Goal: Information Seeking & Learning: Learn about a topic

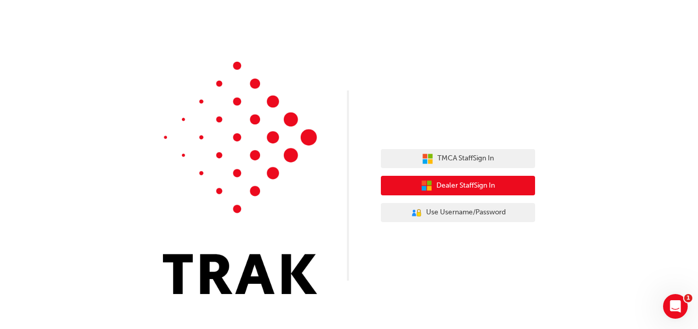
click at [463, 185] on span "Dealer Staff Sign In" at bounding box center [465, 186] width 59 height 12
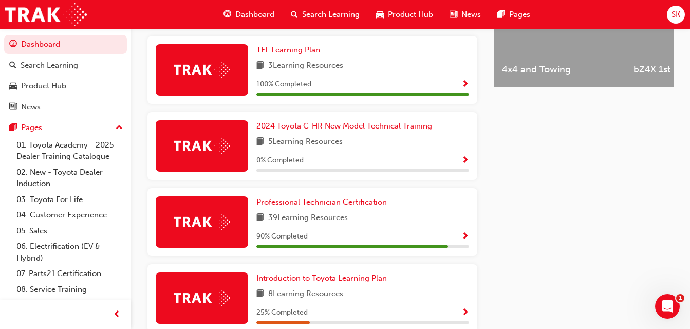
scroll to position [487, 0]
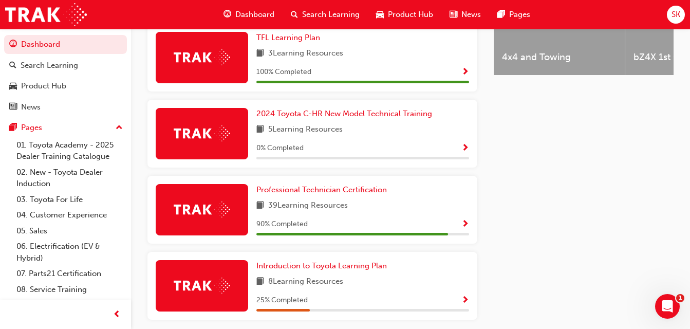
click at [329, 216] on div "Professional Technician Certification 39 Learning Resources 90 % Completed" at bounding box center [363, 209] width 213 height 51
click at [335, 194] on span "Professional Technician Certification" at bounding box center [322, 189] width 131 height 9
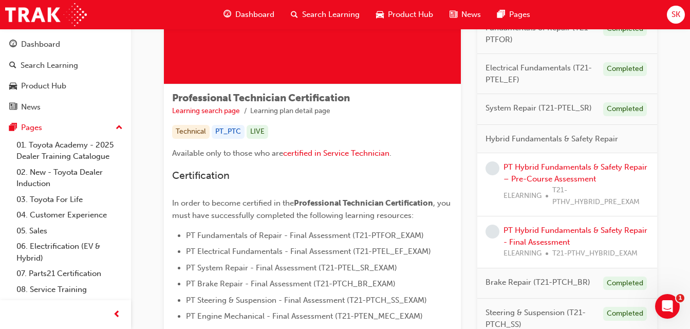
scroll to position [127, 0]
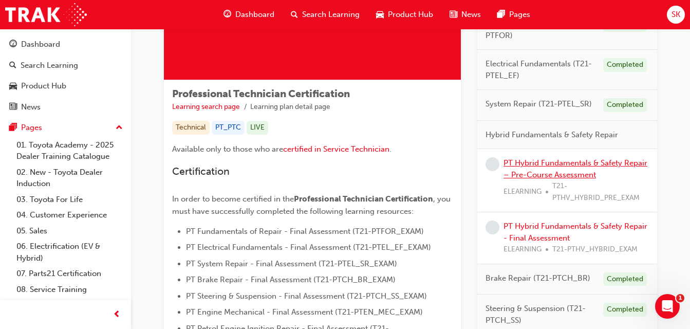
click at [613, 167] on link "PT Hybrid Fundamentals & Safety Repair – Pre-Course Assessment" at bounding box center [576, 168] width 144 height 21
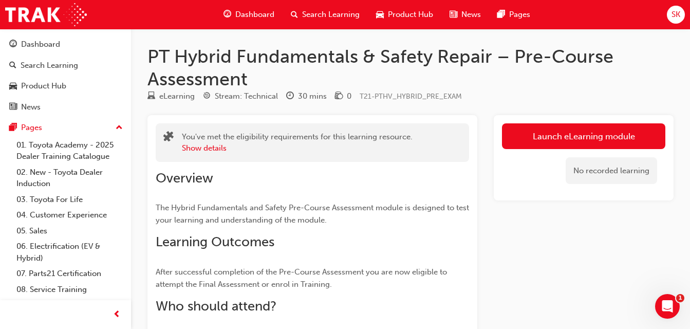
click at [613, 135] on link "Launch eLearning module" at bounding box center [583, 136] width 163 height 26
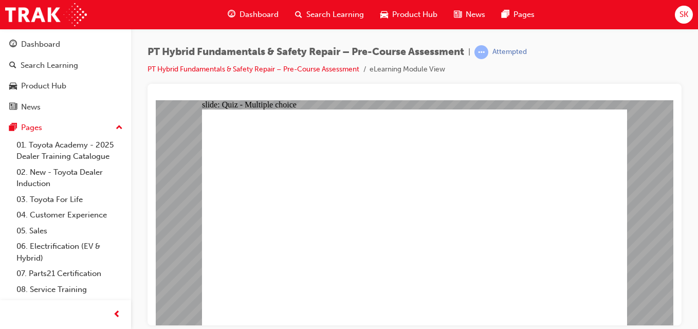
radio input "true"
radio input "false"
radio input "true"
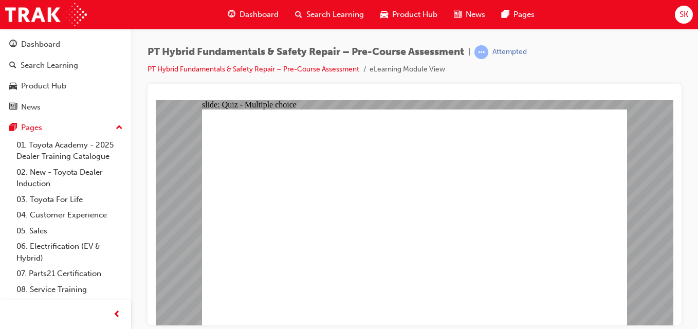
checkbox input "true"
radio input "true"
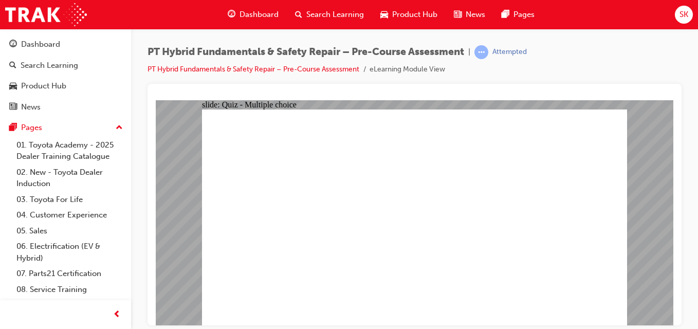
radio input "true"
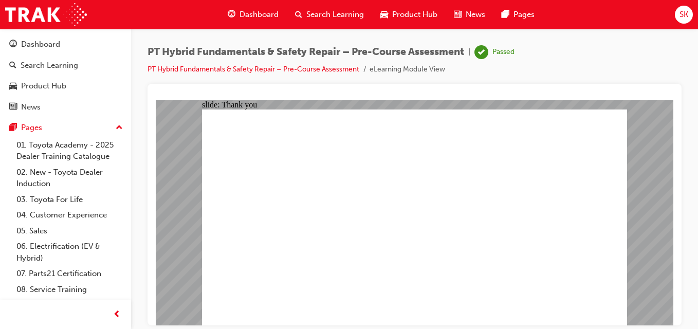
drag, startPoint x: 406, startPoint y: 269, endPoint x: 409, endPoint y: 276, distance: 7.4
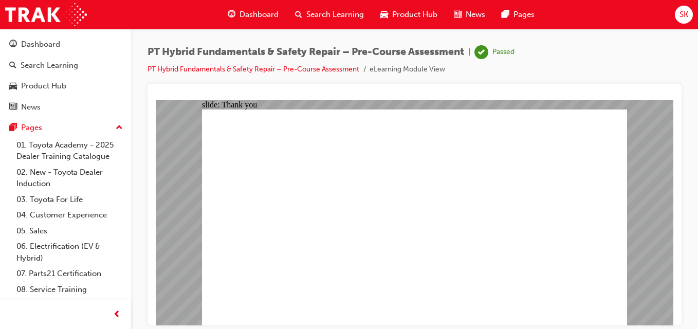
click at [63, 45] on div "Dashboard" at bounding box center [65, 44] width 113 height 13
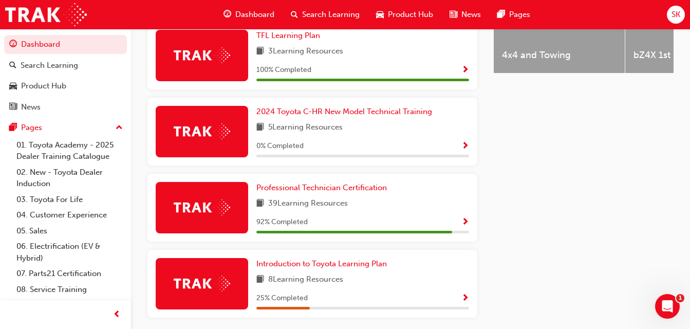
scroll to position [495, 0]
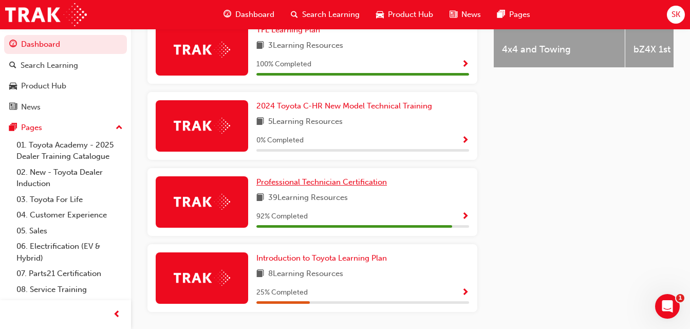
click at [340, 183] on span "Professional Technician Certification" at bounding box center [322, 181] width 131 height 9
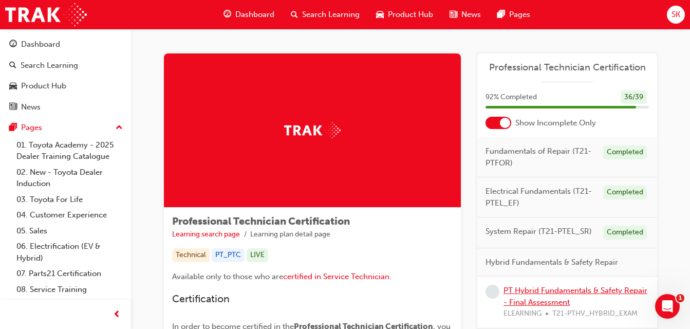
click at [544, 293] on link "PT Hybrid Fundamentals & Safety Repair - Final Assessment" at bounding box center [576, 296] width 144 height 21
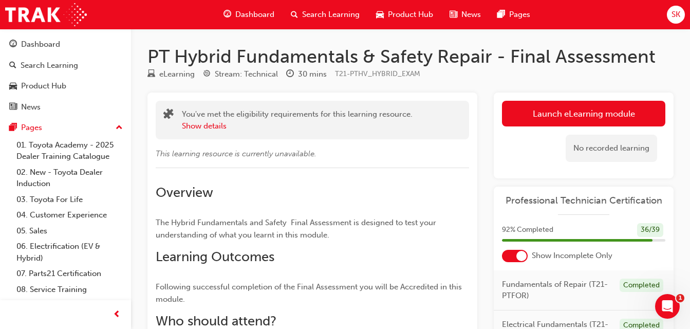
click at [555, 120] on link "Launch eLearning module" at bounding box center [583, 114] width 163 height 26
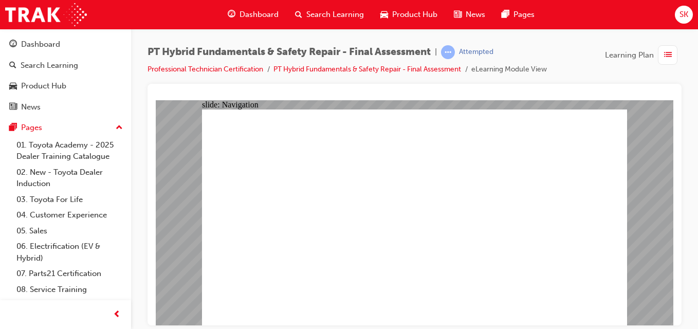
checkbox input "true"
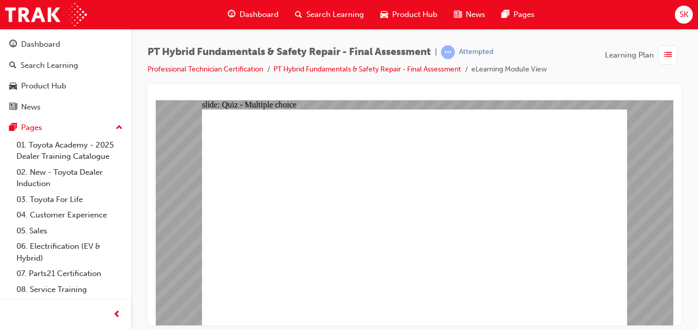
checkbox input "true"
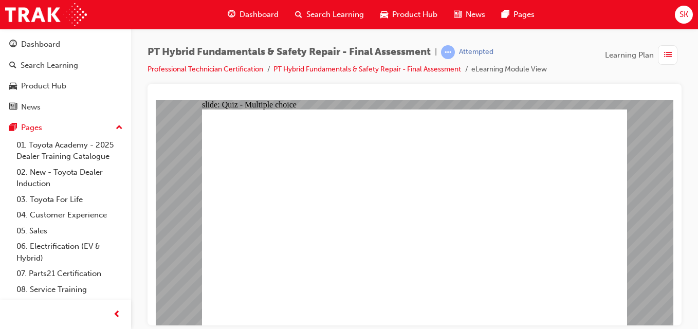
checkbox input "false"
radio input "true"
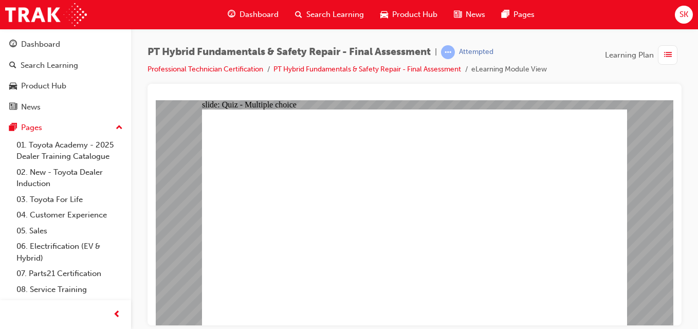
radio input "true"
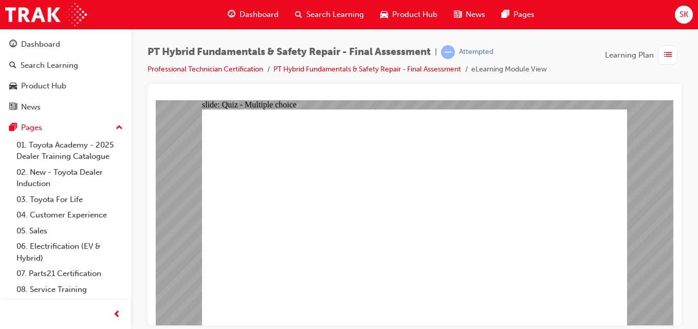
radio input "false"
radio input "true"
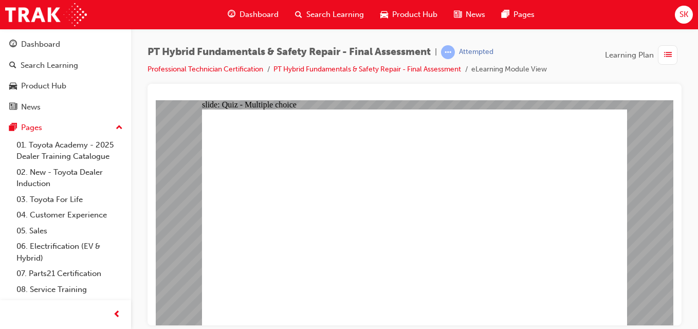
checkbox input "true"
radio input "true"
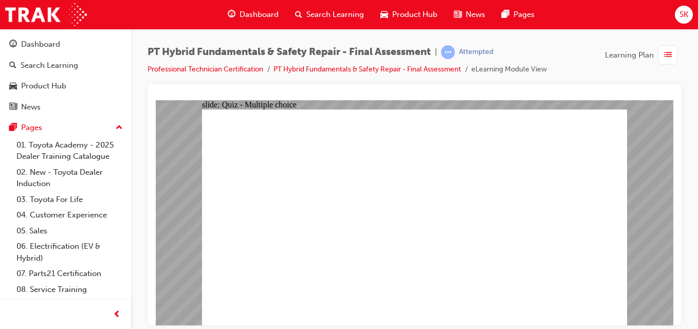
radio input "true"
click at [641, 156] on div "slide: Quiz - Multiple choice Oval 1 Question 8 Which of the following 2 (two) …" at bounding box center [415, 212] width 518 height 225
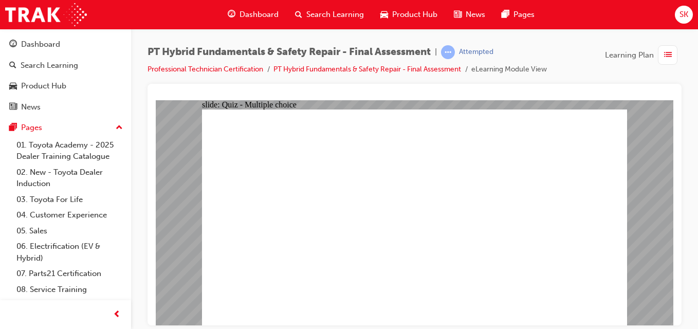
click at [641, 156] on div "slide: Quiz - Multiple choice Oval 1 Question 8 Which of the following 2 (two) …" at bounding box center [415, 212] width 518 height 225
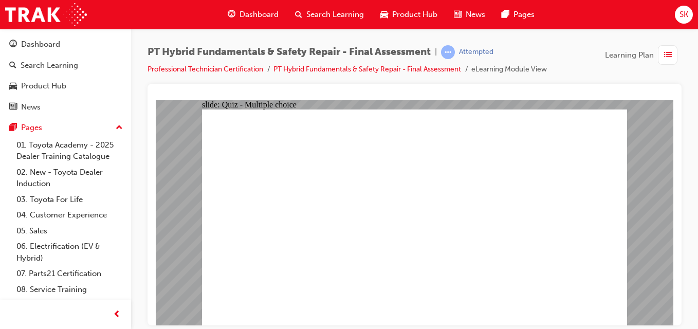
checkbox input "true"
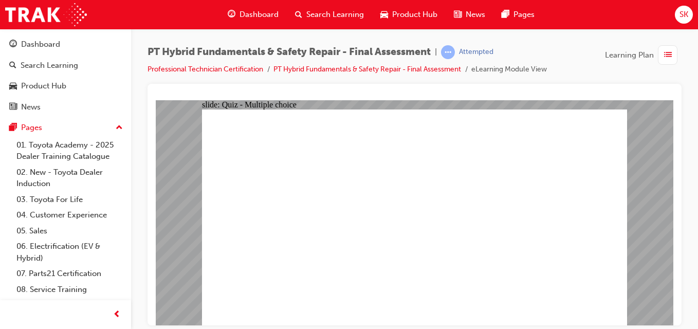
checkbox input "true"
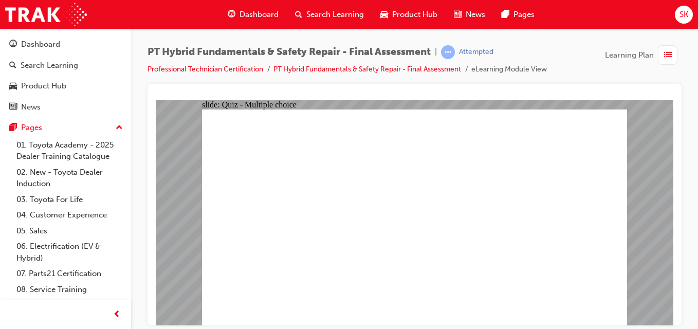
radio input "true"
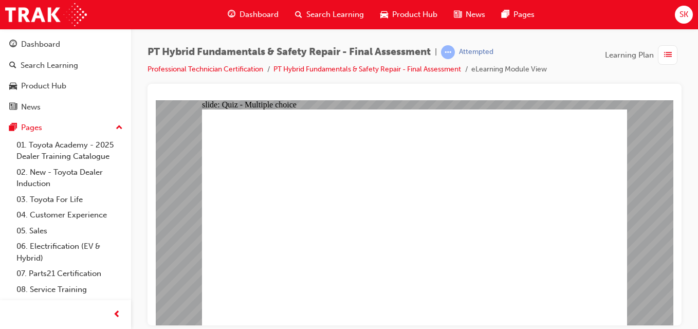
radio input "true"
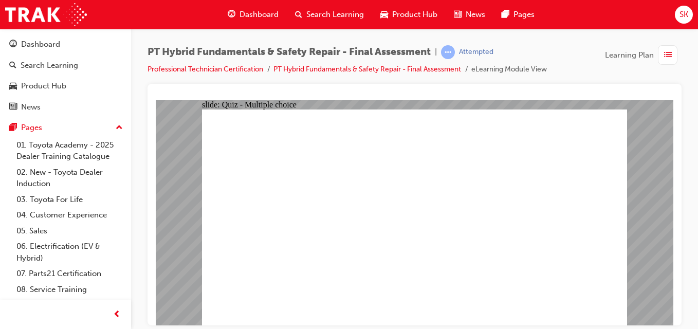
radio input "true"
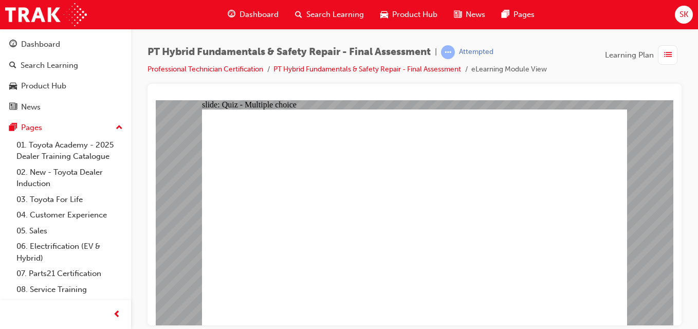
radio input "true"
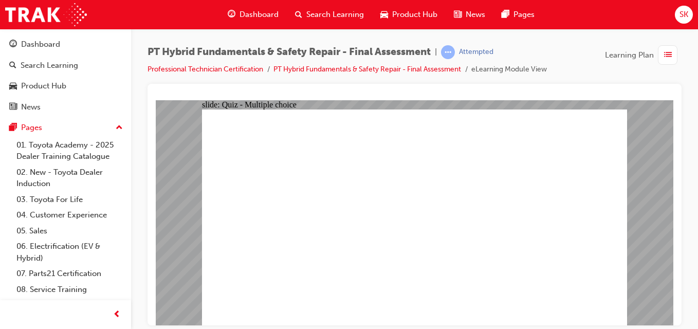
radio input "true"
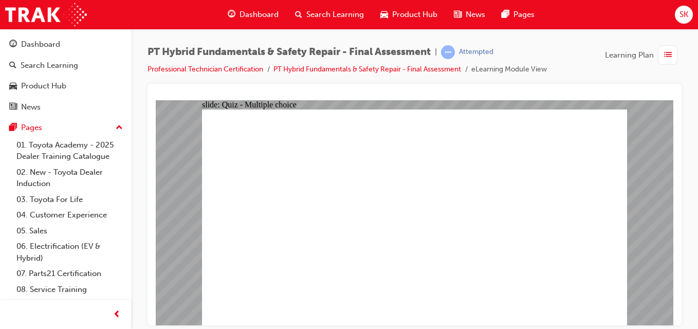
radio input "true"
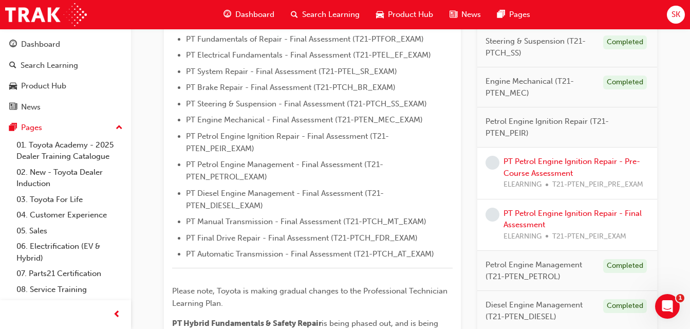
scroll to position [329, 0]
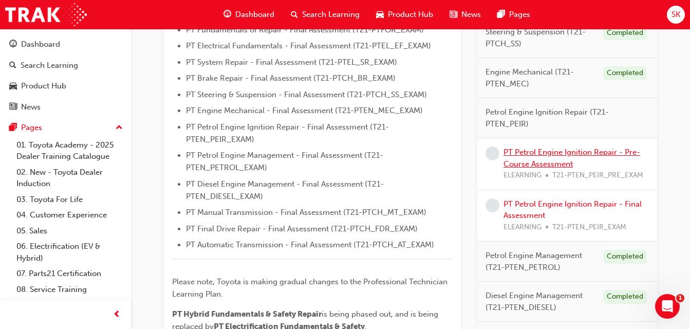
click at [571, 163] on link "PT Petrol Engine Ignition Repair - Pre-Course Assessment" at bounding box center [572, 158] width 137 height 21
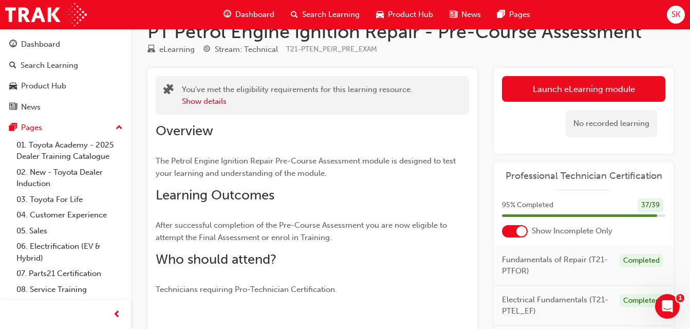
scroll to position [21, 0]
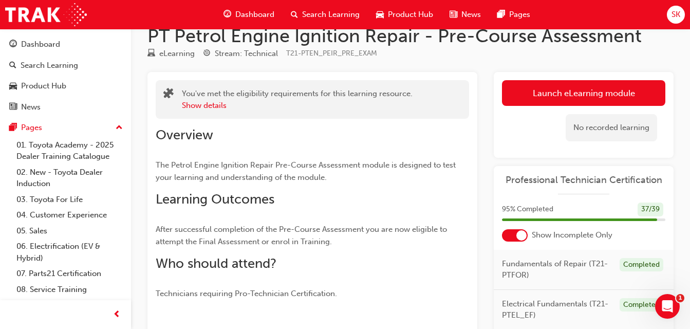
click at [572, 93] on link "Launch eLearning module" at bounding box center [583, 93] width 163 height 26
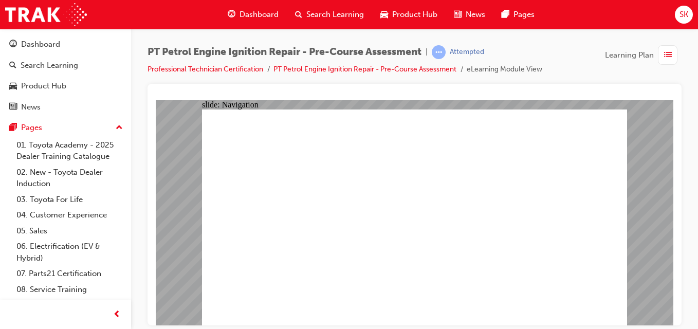
radio input "true"
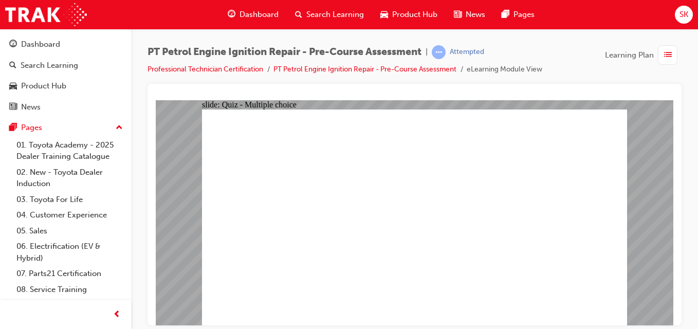
radio input "true"
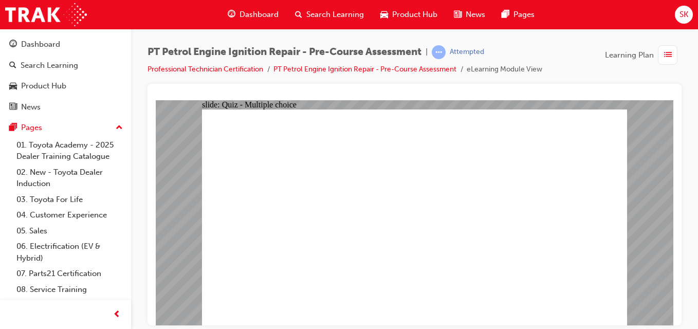
radio input "true"
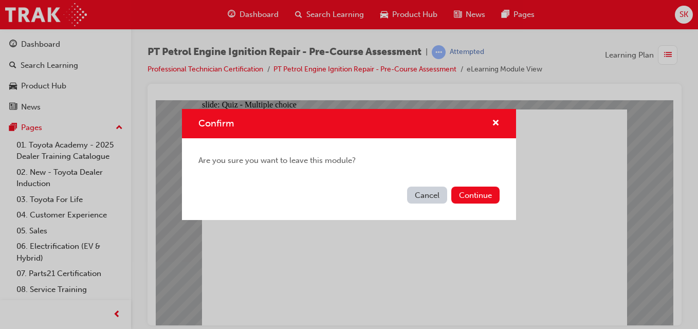
click at [482, 194] on button "Continue" at bounding box center [475, 195] width 48 height 17
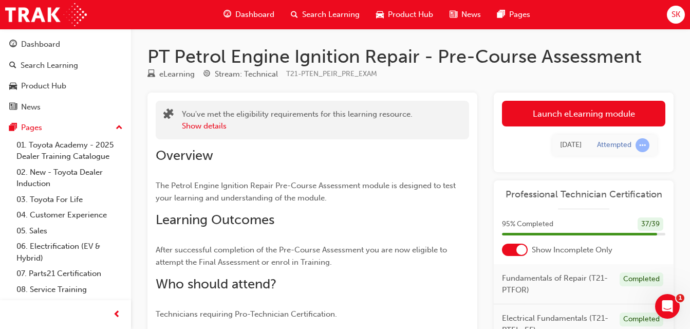
click at [604, 108] on link "Launch eLearning module" at bounding box center [583, 114] width 163 height 26
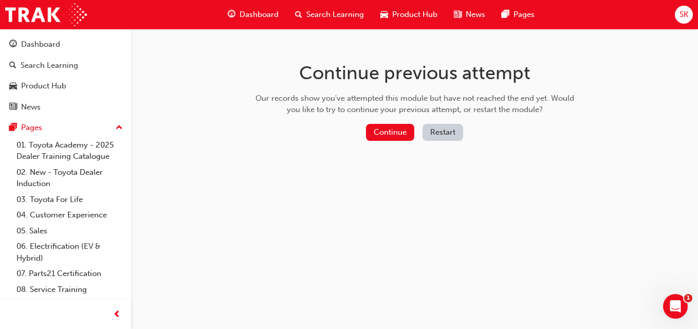
click at [442, 127] on button "Restart" at bounding box center [443, 132] width 41 height 17
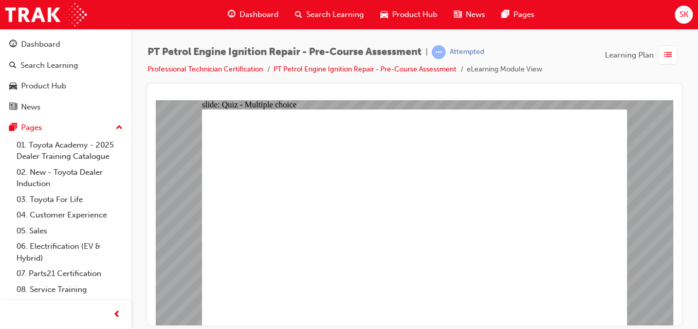
radio input "true"
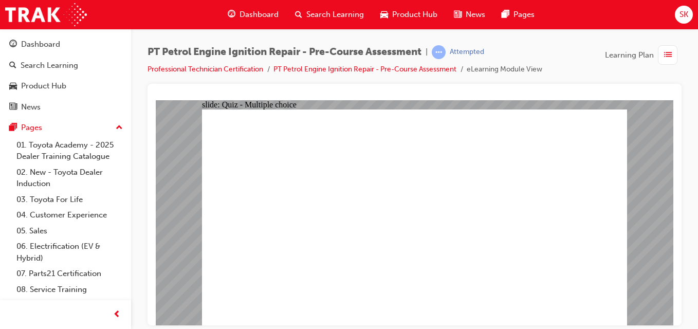
radio input "true"
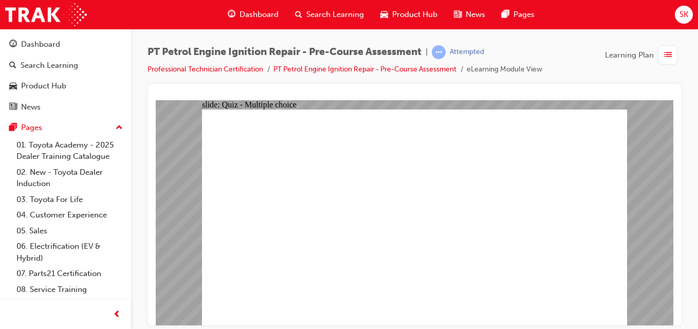
drag, startPoint x: 423, startPoint y: 248, endPoint x: 291, endPoint y: 246, distance: 131.6
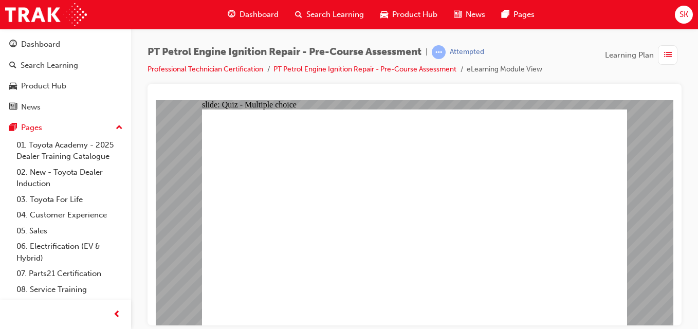
drag, startPoint x: 285, startPoint y: 247, endPoint x: 289, endPoint y: 255, distance: 8.7
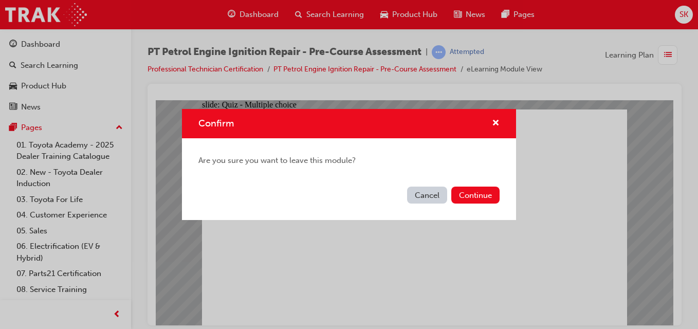
click at [478, 194] on button "Continue" at bounding box center [475, 195] width 48 height 17
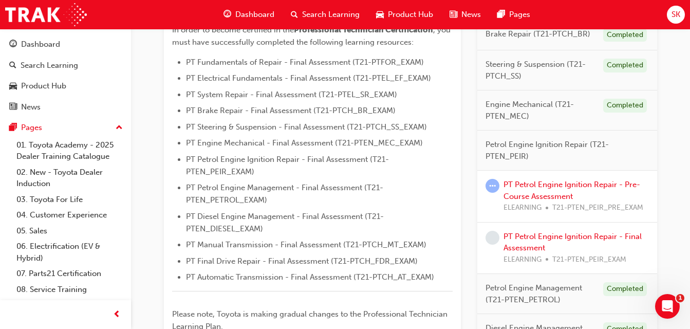
scroll to position [300, 0]
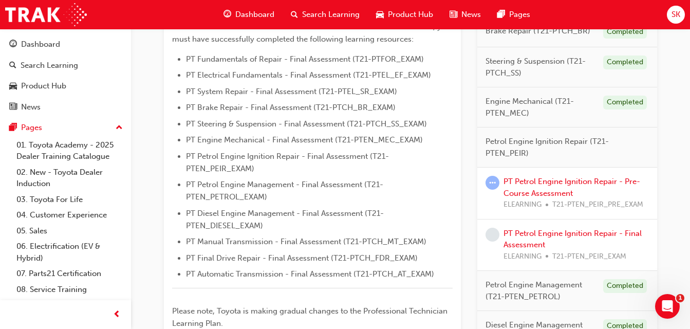
click at [612, 147] on span "Petrol Engine Ignition Repair (T21-PTEN_PEIR)" at bounding box center [563, 147] width 155 height 23
click at [566, 150] on span "Petrol Engine Ignition Repair (T21-PTEN_PEIR)" at bounding box center [563, 147] width 155 height 23
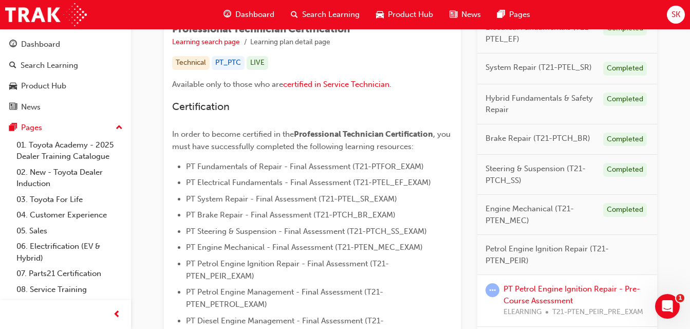
scroll to position [238, 0]
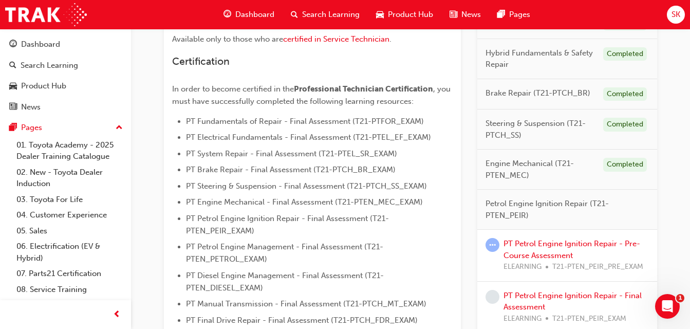
click at [572, 208] on span "Petrol Engine Ignition Repair (T21-PTEN_PEIR)" at bounding box center [563, 209] width 155 height 23
click at [510, 210] on span "Petrol Engine Ignition Repair (T21-PTEN_PEIR)" at bounding box center [563, 209] width 155 height 23
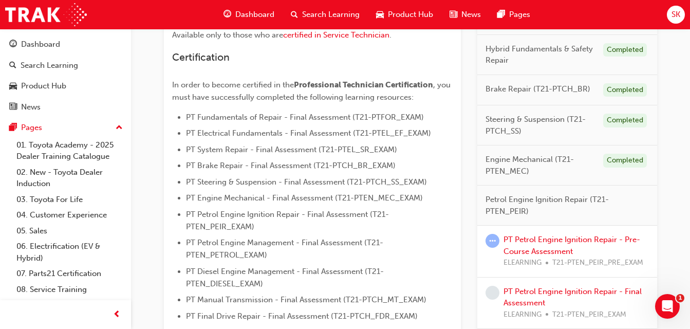
scroll to position [245, 0]
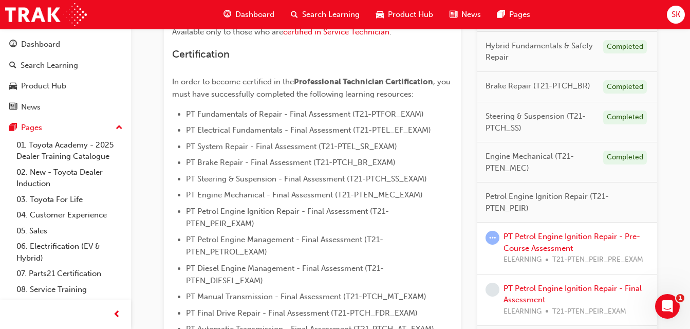
click at [544, 203] on span "Petrol Engine Ignition Repair (T21-PTEN_PEIR)" at bounding box center [563, 202] width 155 height 23
click at [510, 205] on span "Petrol Engine Ignition Repair (T21-PTEN_PEIR)" at bounding box center [563, 202] width 155 height 23
click at [588, 201] on span "Petrol Engine Ignition Repair (T21-PTEN_PEIR)" at bounding box center [563, 202] width 155 height 23
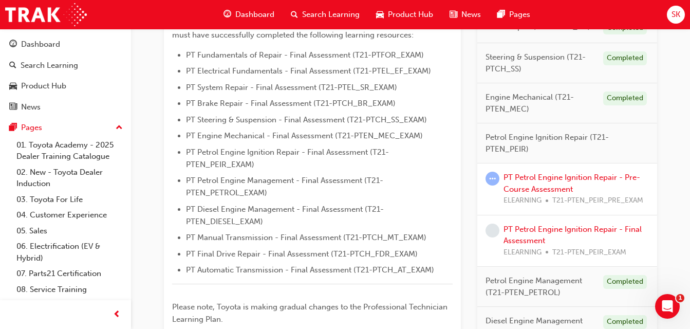
scroll to position [330, 0]
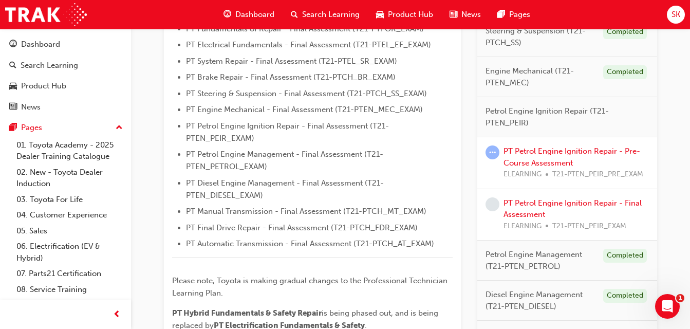
click at [506, 117] on span "Petrol Engine Ignition Repair (T21-PTEN_PEIR)" at bounding box center [563, 116] width 155 height 23
click at [495, 124] on span "Petrol Engine Ignition Repair (T21-PTEN_PEIR)" at bounding box center [563, 116] width 155 height 23
click at [496, 121] on span "Petrol Engine Ignition Repair (T21-PTEN_PEIR)" at bounding box center [563, 116] width 155 height 23
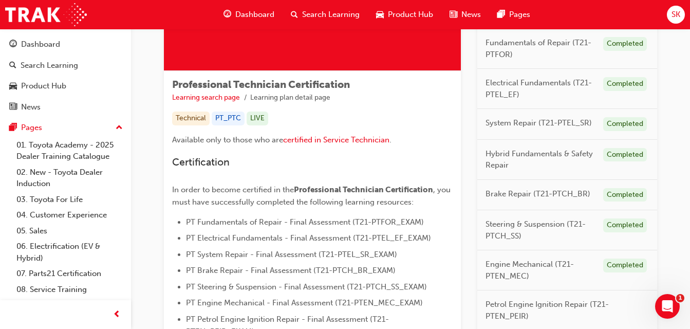
scroll to position [138, 0]
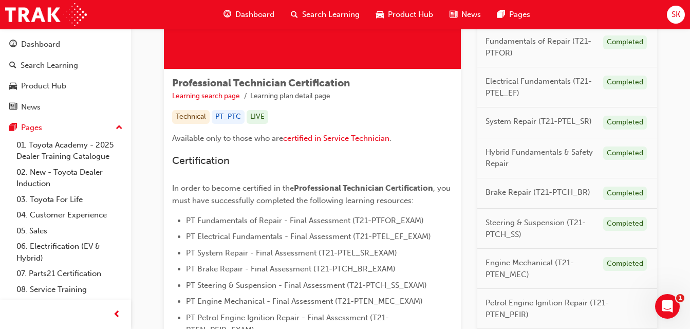
click at [371, 218] on span "PT Fundamentals of Repair - Final Assessment (T21-PTFOR_EXAM)" at bounding box center [305, 220] width 238 height 9
click at [191, 133] on p "Available only to those who are certified in Service Technician ." at bounding box center [312, 139] width 281 height 15
click at [219, 120] on div "PT_PTC" at bounding box center [228, 117] width 33 height 14
click at [228, 96] on link "Learning search page" at bounding box center [206, 96] width 68 height 9
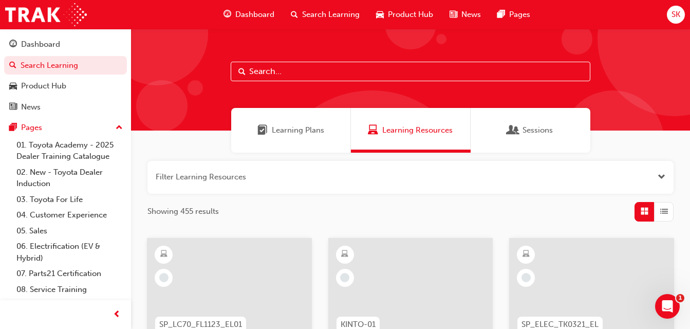
click at [322, 132] on span "Learning Plans" at bounding box center [298, 130] width 52 height 12
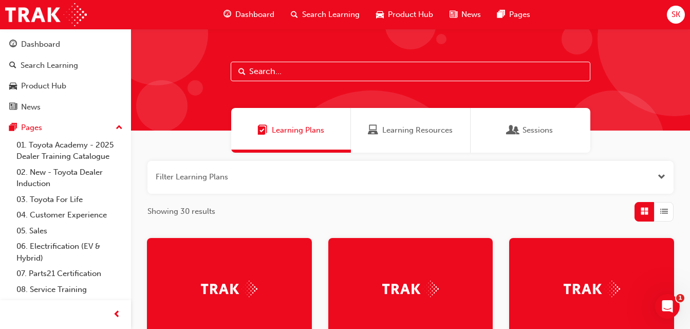
click at [526, 138] on div "Sessions" at bounding box center [531, 130] width 120 height 45
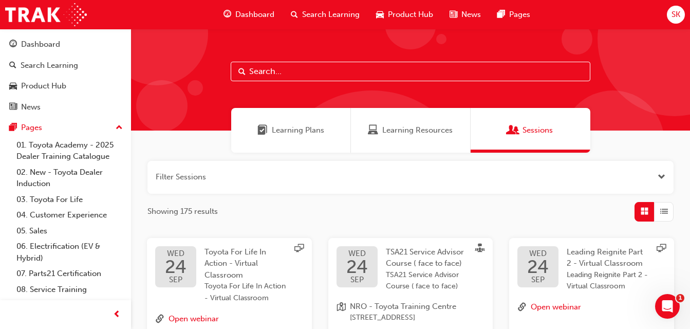
click at [299, 124] on span "Learning Plans" at bounding box center [298, 130] width 52 height 12
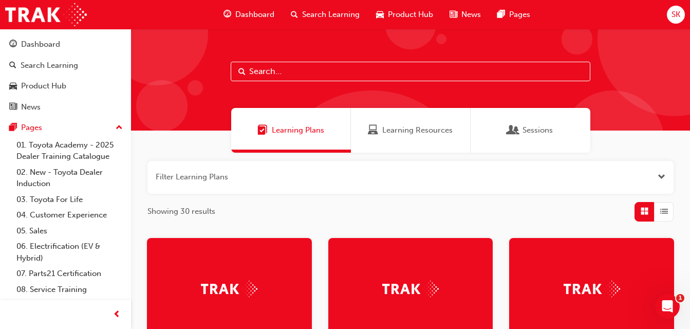
click at [245, 15] on span "Dashboard" at bounding box center [254, 15] width 39 height 12
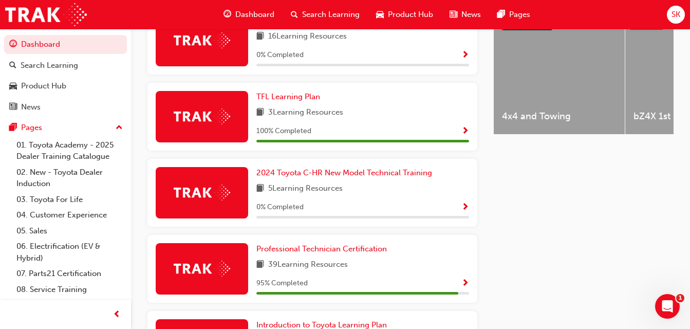
scroll to position [454, 0]
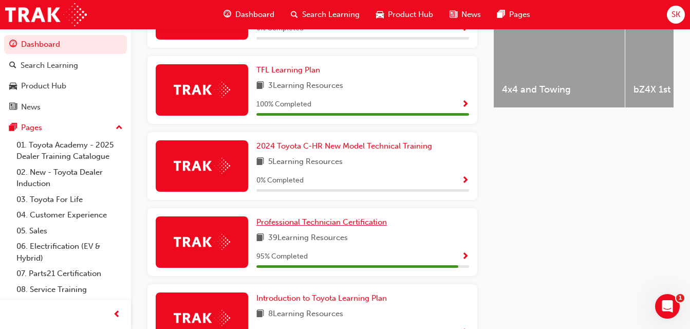
click at [388, 227] on link "Professional Technician Certification" at bounding box center [324, 222] width 135 height 12
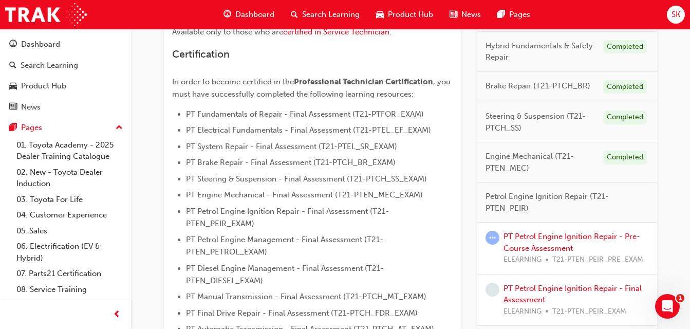
scroll to position [258, 0]
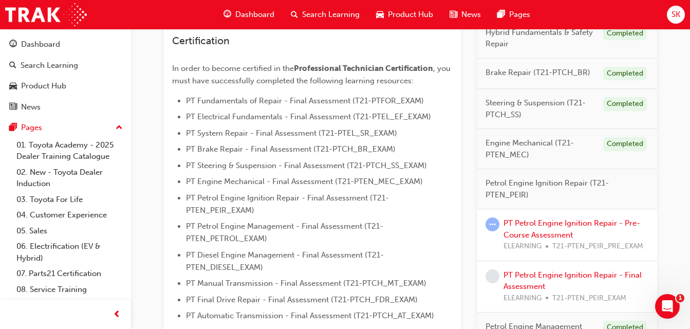
click at [536, 194] on span "Petrol Engine Ignition Repair (T21-PTEN_PEIR)" at bounding box center [563, 188] width 155 height 23
click at [528, 194] on span "Petrol Engine Ignition Repair (T21-PTEN_PEIR)" at bounding box center [563, 188] width 155 height 23
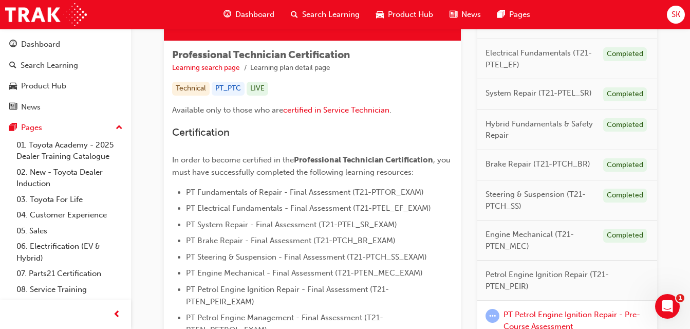
scroll to position [163, 0]
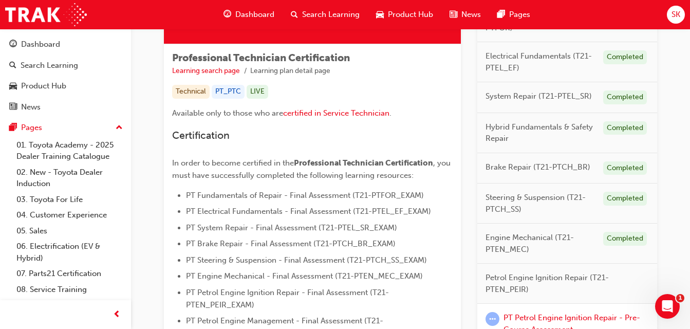
click at [258, 107] on p "Available only to those who are certified in Service Technician ." at bounding box center [312, 114] width 281 height 15
click at [234, 93] on div "PT_PTC" at bounding box center [228, 92] width 33 height 14
click at [194, 108] on span "Available only to those who are" at bounding box center [227, 112] width 111 height 9
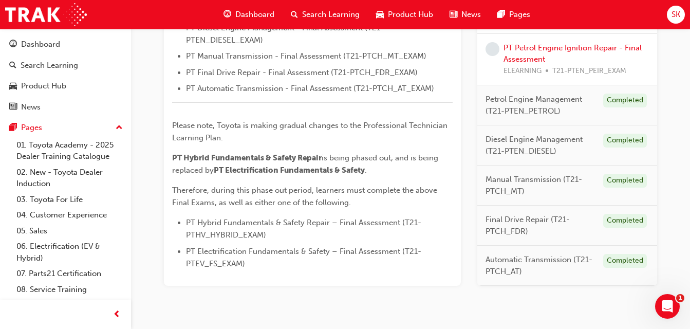
scroll to position [497, 0]
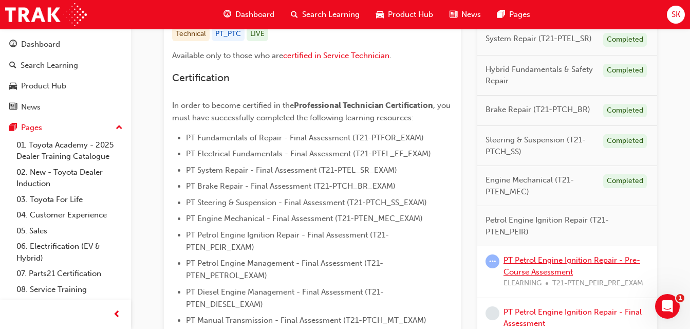
click at [610, 263] on link "PT Petrol Engine Ignition Repair - Pre-Course Assessment" at bounding box center [572, 266] width 137 height 21
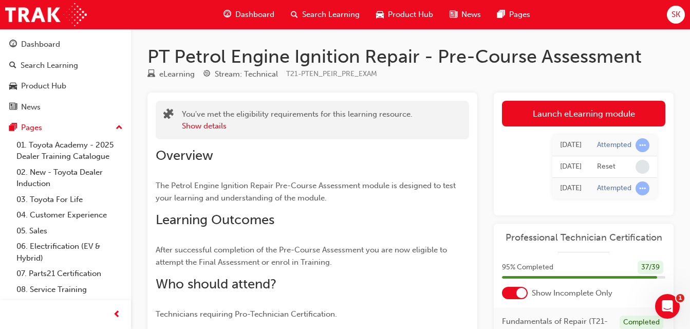
click at [221, 259] on span "After successful completion of the Pre-Course Assessment you are now eligible t…" at bounding box center [303, 256] width 294 height 22
click at [212, 124] on button "Show details" at bounding box center [204, 126] width 45 height 12
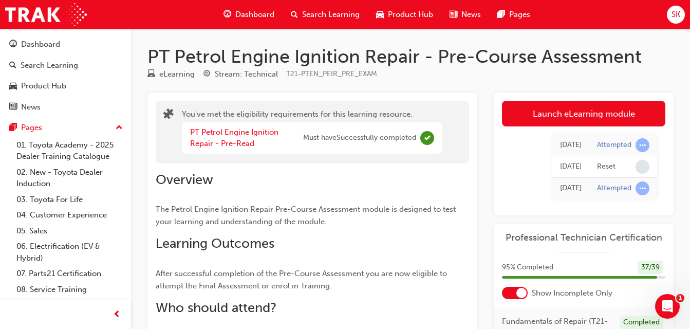
click at [164, 77] on div "eLearning" at bounding box center [176, 74] width 35 height 12
click at [213, 130] on link "PT Petrol Engine Ignition Repair - Pre-Read" at bounding box center [234, 137] width 88 height 21
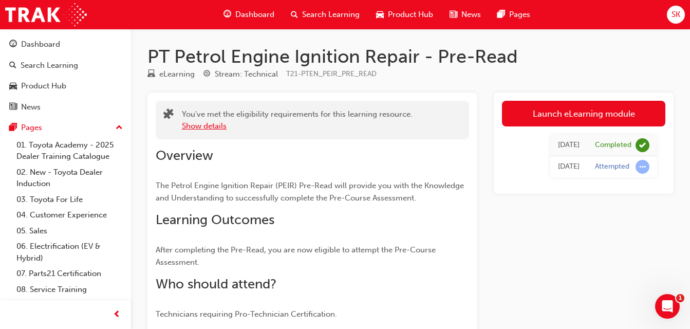
click at [206, 125] on button "Show details" at bounding box center [204, 126] width 45 height 12
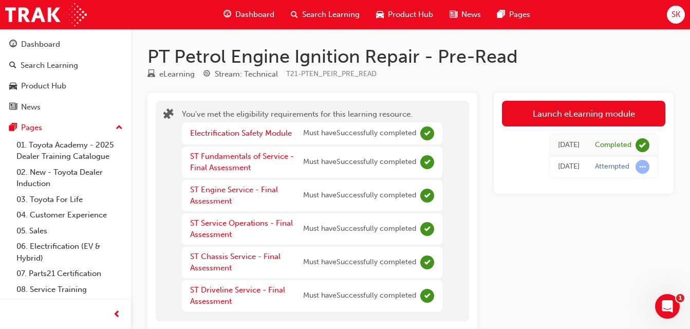
click at [563, 111] on link "Launch eLearning module" at bounding box center [583, 114] width 163 height 26
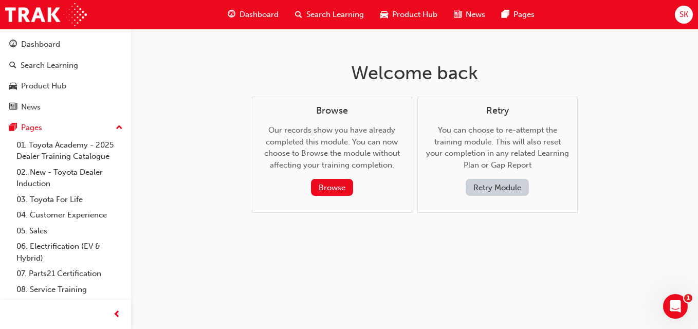
click at [337, 181] on button "Browse" at bounding box center [332, 187] width 42 height 17
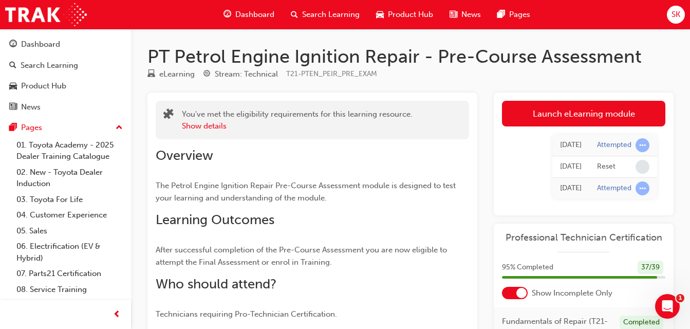
click at [540, 123] on link "Launch eLearning module" at bounding box center [583, 114] width 163 height 26
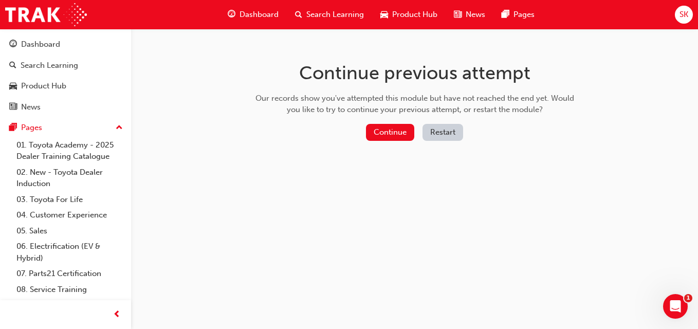
click at [433, 133] on button "Restart" at bounding box center [443, 132] width 41 height 17
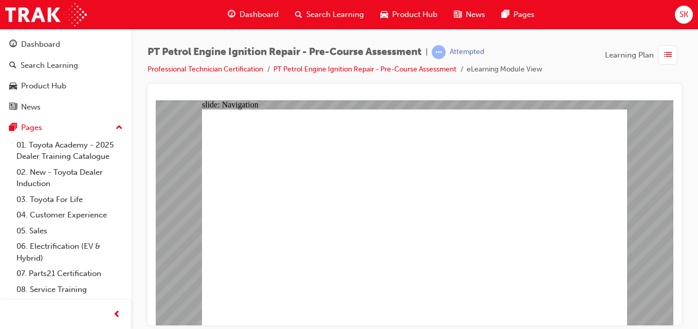
radio input "true"
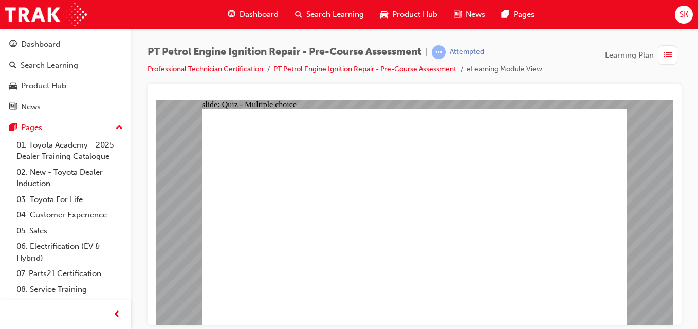
radio input "false"
radio input "true"
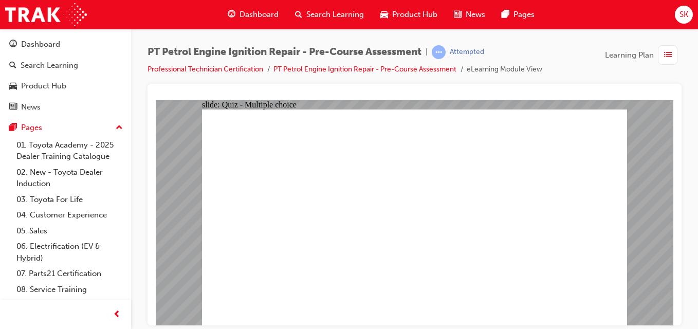
radio input "true"
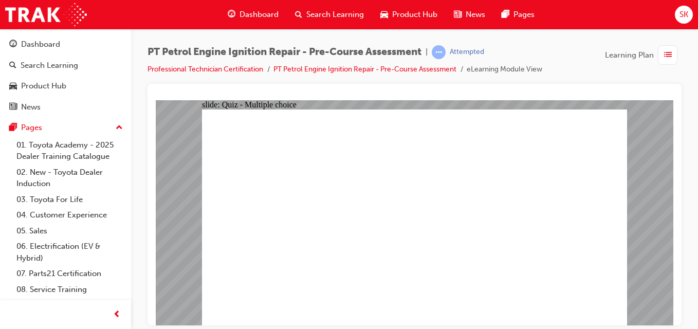
radio input "true"
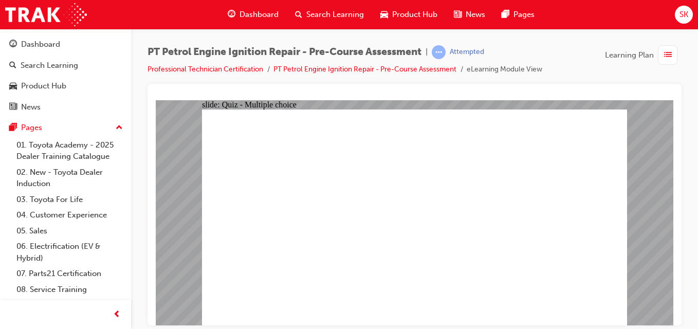
radio input "true"
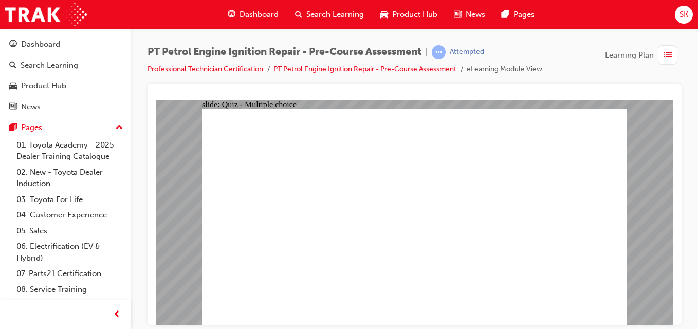
radio input "true"
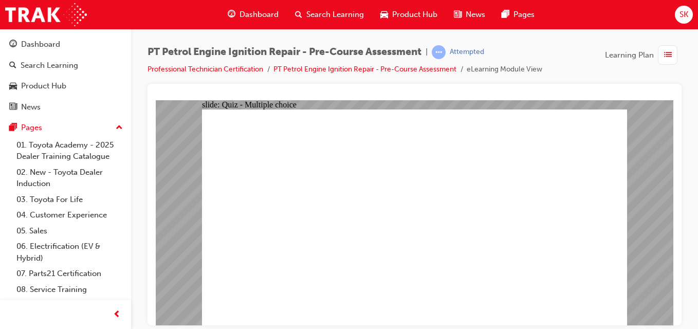
radio input "true"
click at [685, 23] on div "SK" at bounding box center [684, 15] width 18 height 18
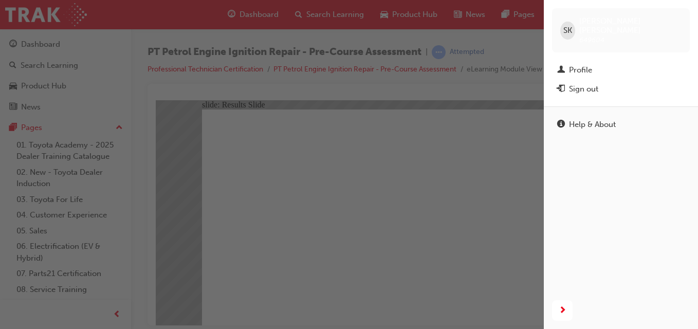
click at [481, 131] on div "button" at bounding box center [272, 164] width 544 height 329
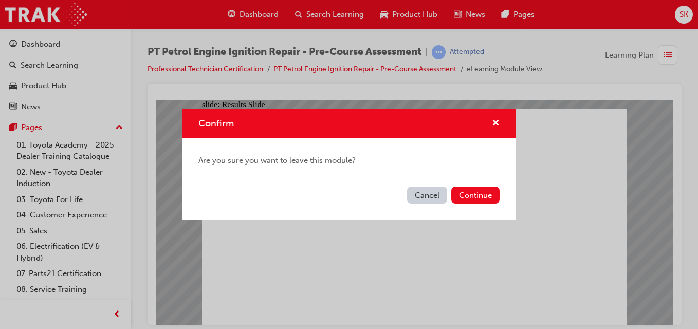
click at [491, 198] on button "Continue" at bounding box center [475, 195] width 48 height 17
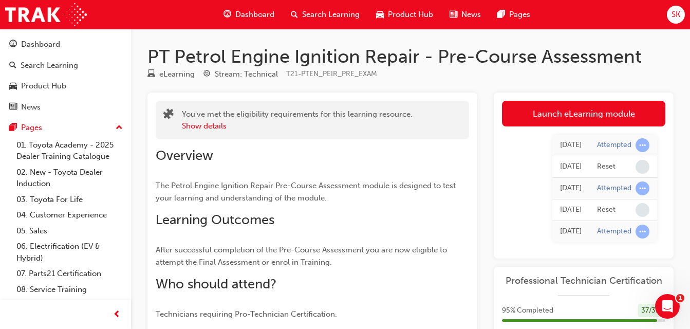
click at [680, 19] on span "SK" at bounding box center [676, 15] width 9 height 12
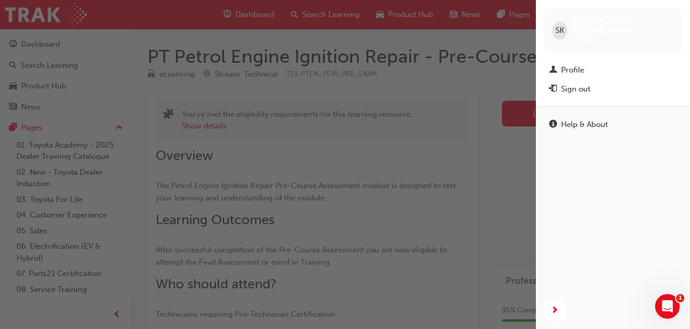
click at [592, 83] on div "Sign out" at bounding box center [613, 89] width 127 height 13
